Goal: Information Seeking & Learning: Learn about a topic

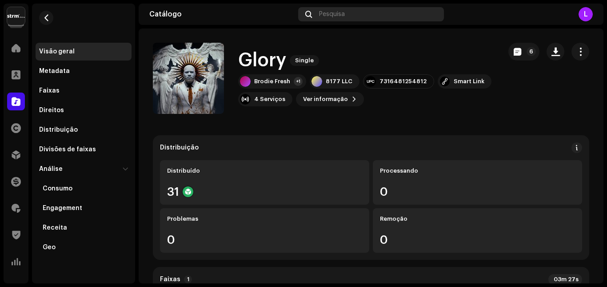
click at [336, 14] on span "Pesquisa" at bounding box center [332, 14] width 26 height 7
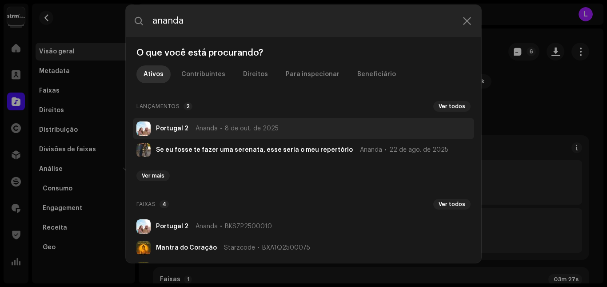
type input "ananda"
click at [225, 130] on span "8 de out. de 2025" at bounding box center [252, 128] width 54 height 7
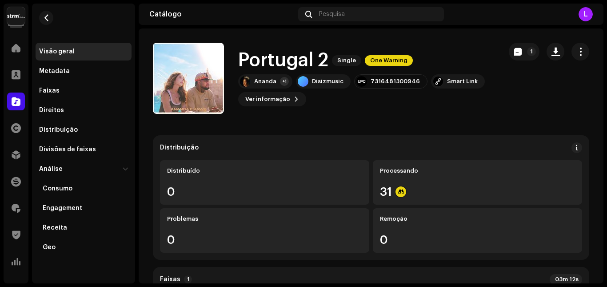
click at [284, 102] on span "Ver informação" at bounding box center [267, 99] width 45 height 18
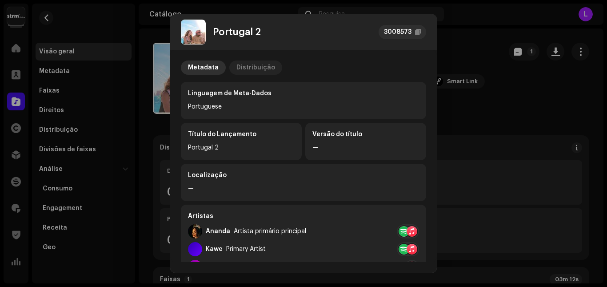
click at [262, 67] on div "Distribuição" at bounding box center [256, 67] width 39 height 14
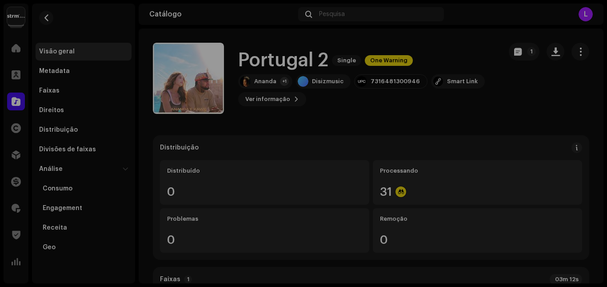
click at [153, 125] on div "Portugal 2 3008573 Metadata Distribuição Data de lançamento [DATE] (Meia-noite …" at bounding box center [303, 143] width 607 height 287
